Goal: Find specific page/section: Find specific page/section

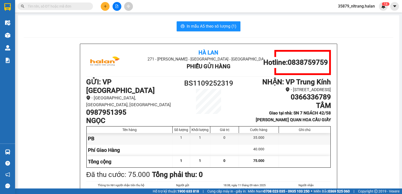
click at [118, 33] on div "In mẫu A5 theo số lượng (1) Hà Lan 271 - Dương Tự Minh - Phường Tân Long - Thái…" at bounding box center [208, 134] width 381 height 238
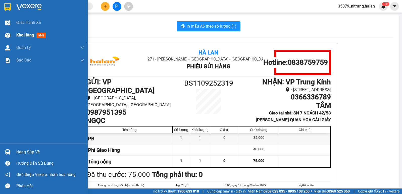
click at [8, 33] on img at bounding box center [7, 35] width 5 height 5
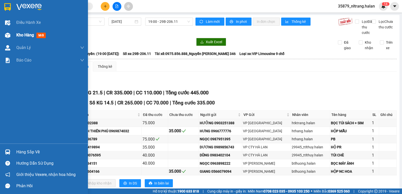
click at [13, 35] on div "Kho hàng mới" at bounding box center [44, 35] width 88 height 13
